Goal: Task Accomplishment & Management: Use online tool/utility

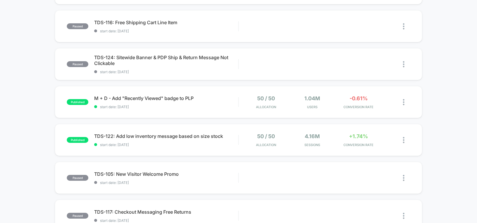
scroll to position [81, 0]
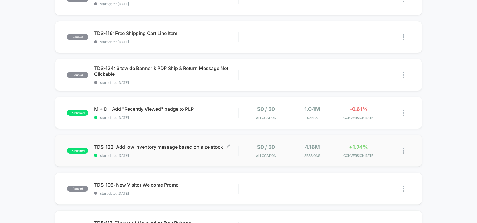
click at [150, 149] on span "TDS-122: Add low inventory message based on size stock Click to edit experience…" at bounding box center [166, 147] width 144 height 6
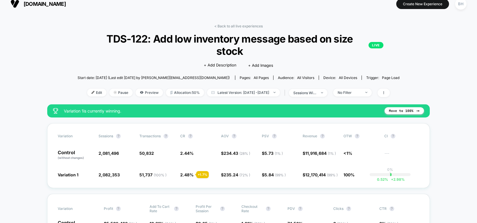
scroll to position [3, 0]
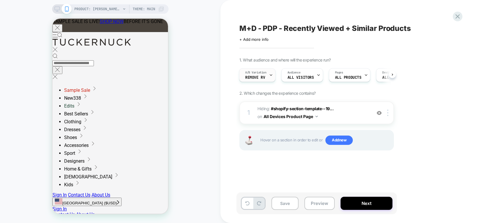
click at [269, 74] on icon at bounding box center [271, 75] width 4 height 4
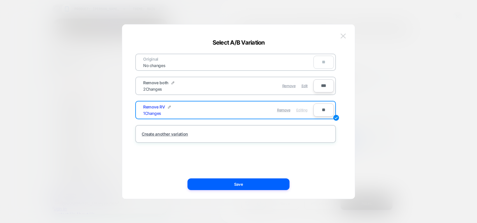
click at [342, 36] on img at bounding box center [343, 36] width 5 height 5
